Goal: Transaction & Acquisition: Download file/media

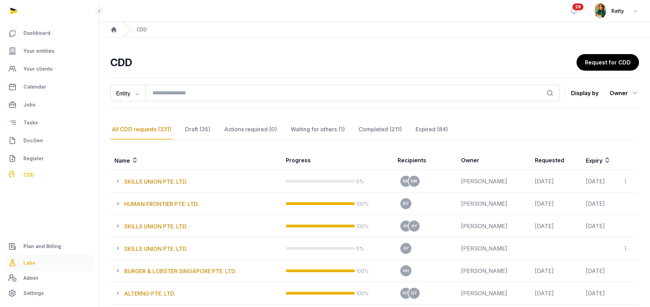
click at [33, 263] on span "Labs" at bounding box center [29, 263] width 12 height 8
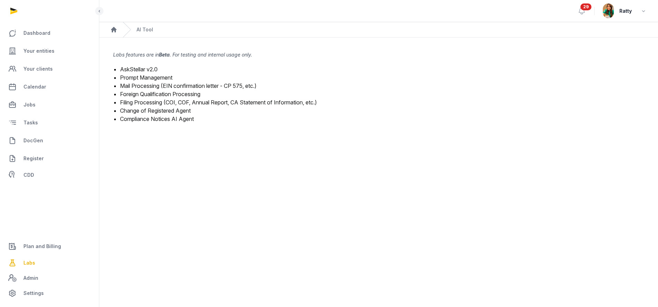
click at [143, 84] on link "Mail Processing (EIN confirmation letter - CP 575, etc.)" at bounding box center [188, 85] width 137 height 7
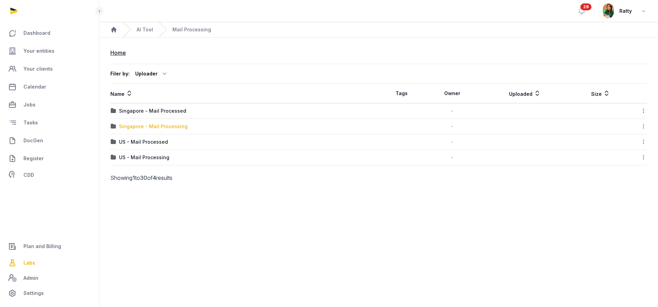
click at [140, 129] on div "Singapore - Mail Processing" at bounding box center [153, 126] width 69 height 7
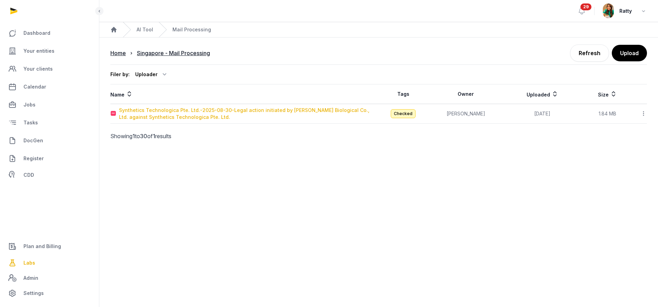
click at [163, 112] on div "Synthetics Technologica Pte. Ltd.-2025-08-30-Legal action initiated by [PERSON_…" at bounding box center [249, 114] width 260 height 14
type input "**********"
type textarea "**********"
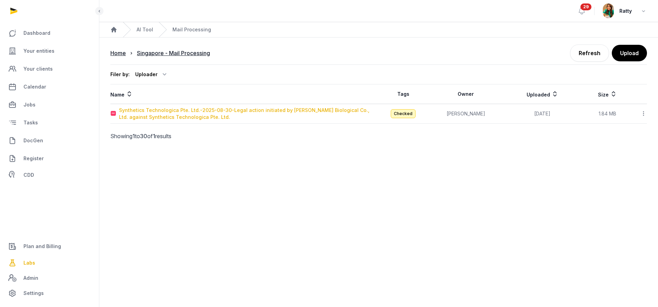
type input "**********"
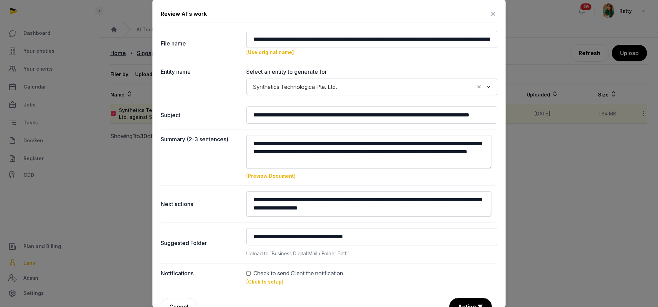
scroll to position [17, 0]
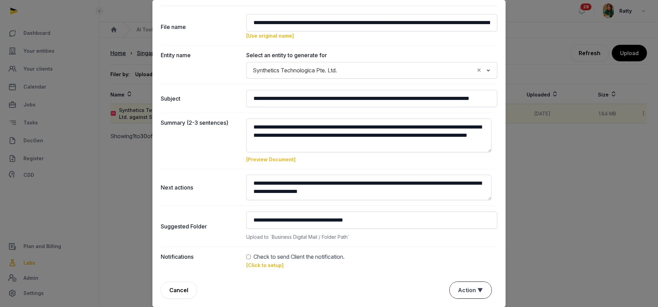
click at [472, 288] on button "Action ▼" at bounding box center [471, 290] width 42 height 17
click at [455, 252] on div "Approve" at bounding box center [469, 251] width 55 height 14
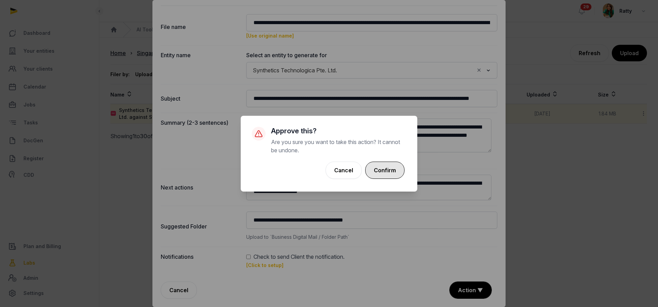
click at [386, 169] on button "Confirm" at bounding box center [384, 170] width 39 height 17
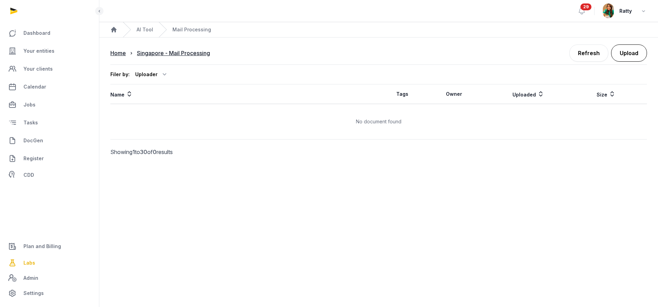
click at [643, 54] on button "Upload" at bounding box center [629, 53] width 36 height 17
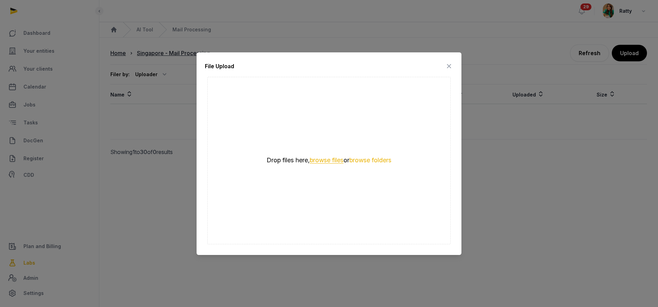
click at [321, 161] on button "browse files" at bounding box center [327, 160] width 34 height 7
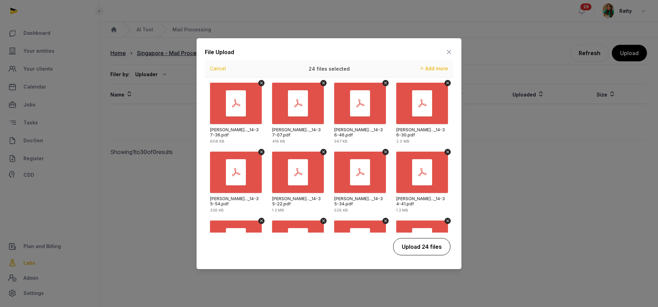
click at [428, 248] on button "Upload 24 files" at bounding box center [421, 246] width 57 height 17
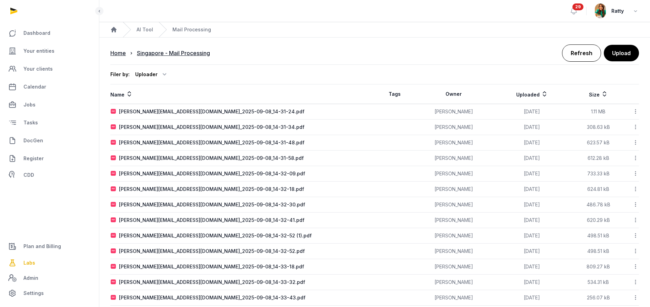
click at [577, 52] on link "Refresh" at bounding box center [581, 53] width 39 height 17
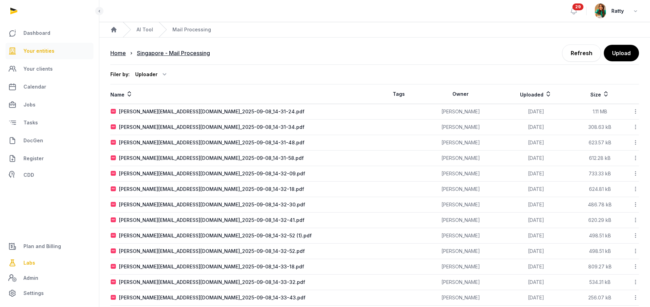
click at [37, 48] on span "Your entities" at bounding box center [38, 51] width 31 height 8
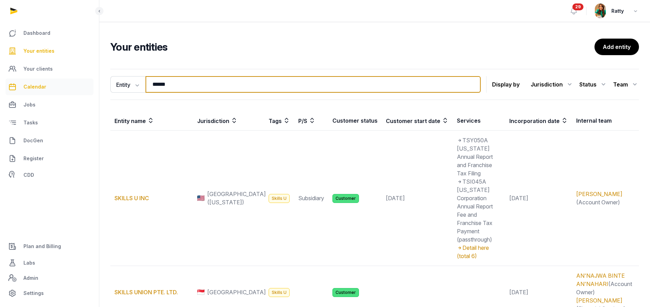
drag, startPoint x: 177, startPoint y: 86, endPoint x: 20, endPoint y: 82, distance: 156.4
click at [40, 91] on div "Dashboard Your entities Your clients Calendar Jobs Tasks DocGen Register CDD Pl…" at bounding box center [325, 190] width 650 height 380
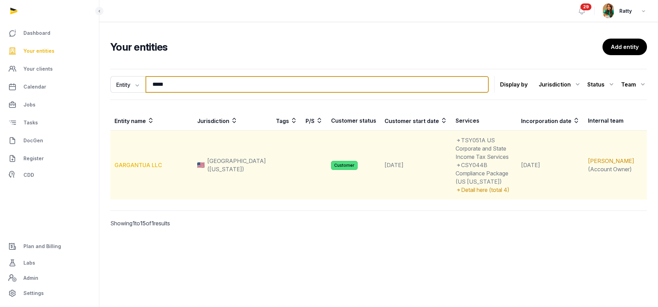
type input "*****"
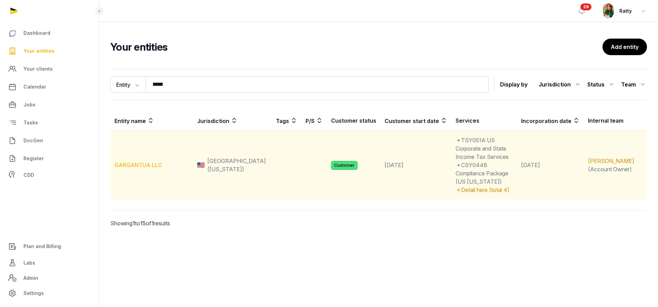
click at [133, 162] on link "GARGANTUA LLC" at bounding box center [139, 165] width 48 height 7
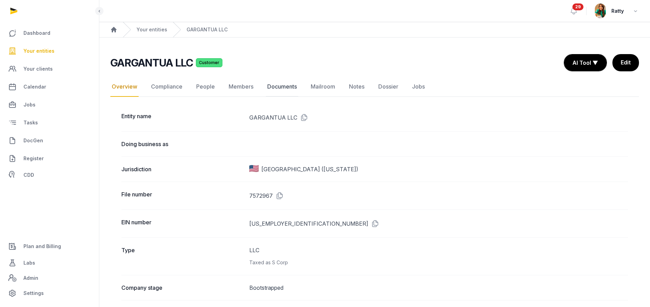
click at [272, 84] on link "Documents" at bounding box center [282, 87] width 32 height 20
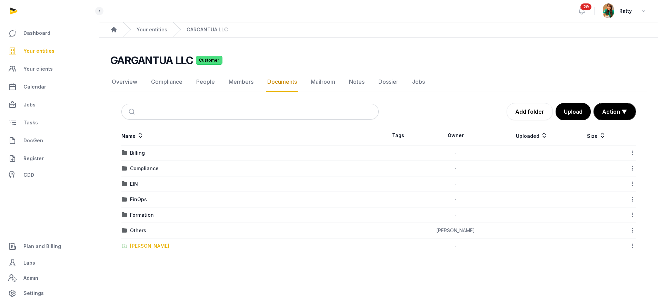
click at [139, 247] on div "[PERSON_NAME]" at bounding box center [149, 246] width 39 height 7
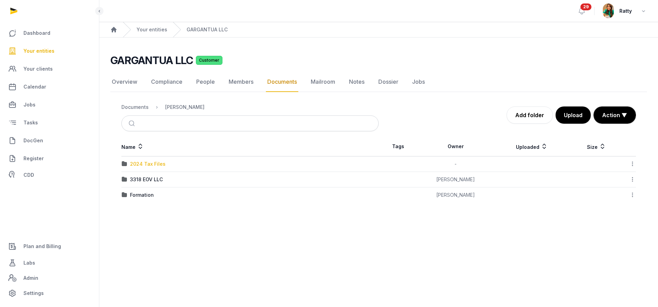
click at [138, 162] on div "2024 Tax Files" at bounding box center [148, 164] width 36 height 7
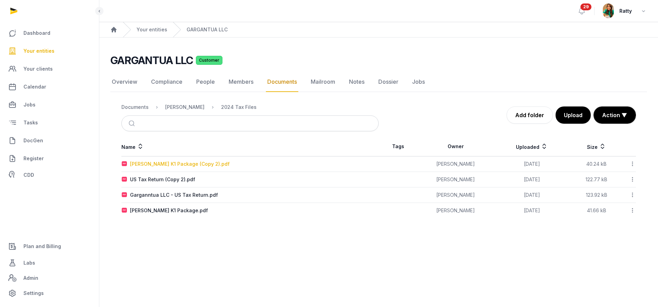
click at [166, 161] on div "[PERSON_NAME] K1 Package (Copy 2).pdf" at bounding box center [180, 164] width 100 height 7
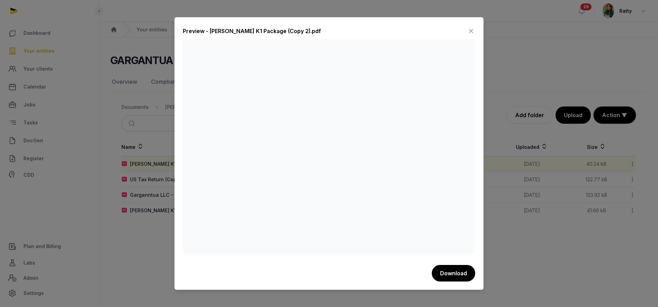
click at [473, 25] on div "Preview - [PERSON_NAME] K1 Package (Copy 2).pdf Download" at bounding box center [329, 153] width 309 height 273
click at [471, 29] on icon at bounding box center [471, 31] width 8 height 11
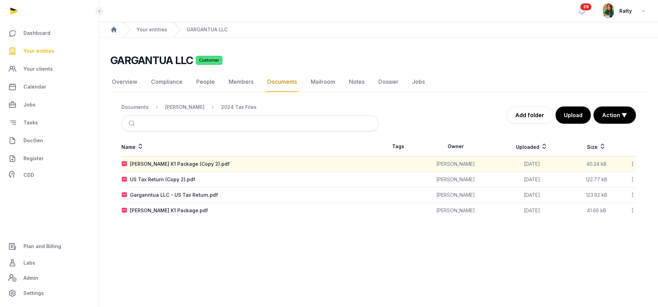
click at [633, 165] on icon at bounding box center [633, 163] width 6 height 7
click at [621, 178] on div "Download" at bounding box center [608, 182] width 55 height 12
click at [633, 178] on icon at bounding box center [633, 179] width 6 height 7
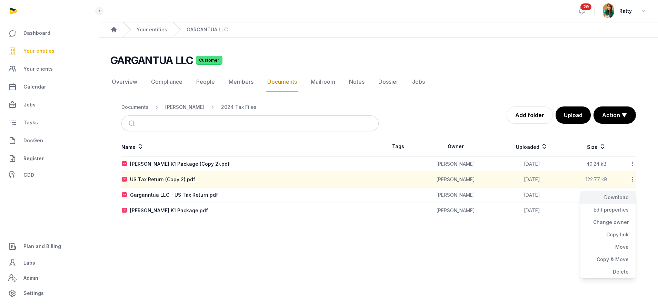
click at [622, 199] on div "Download" at bounding box center [608, 198] width 55 height 12
drag, startPoint x: 291, startPoint y: 249, endPoint x: 284, endPoint y: 242, distance: 10.0
click at [288, 246] on main "Open sidebar 29 Ratty Home Your entities GARGANTUA LLC GARGANTUA LLC Customer D…" at bounding box center [329, 153] width 658 height 307
click at [147, 193] on div "Garganntua LLC - US Tax Return.pdf" at bounding box center [174, 195] width 88 height 7
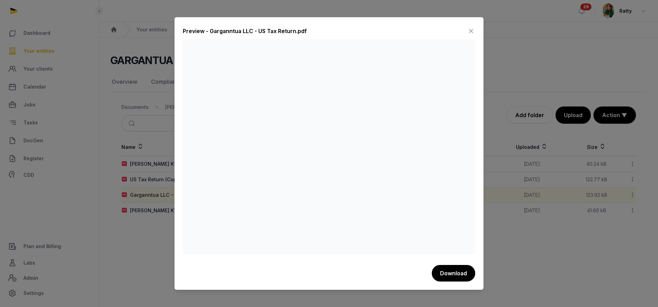
click at [470, 33] on icon at bounding box center [471, 31] width 8 height 11
